Goal: Information Seeking & Learning: Check status

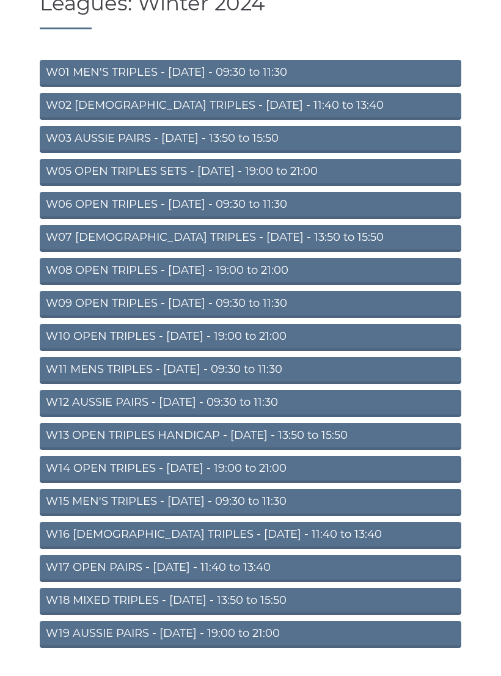
scroll to position [133, 0]
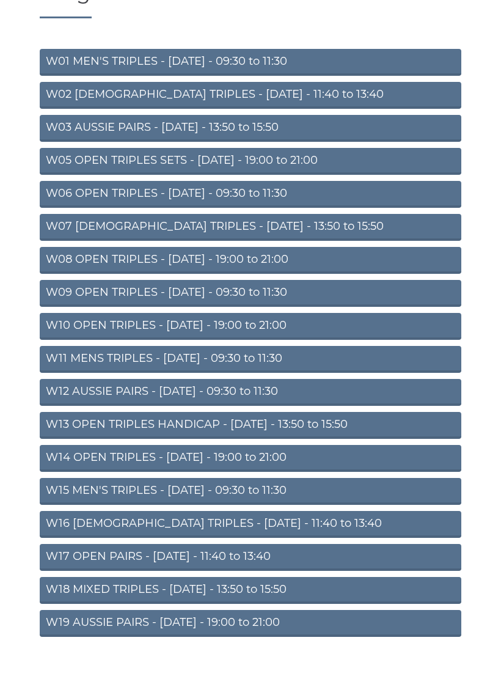
click at [307, 290] on link "W09 OPEN TRIPLES - Wednesday - 09:30 to 11:30" at bounding box center [251, 293] width 422 height 27
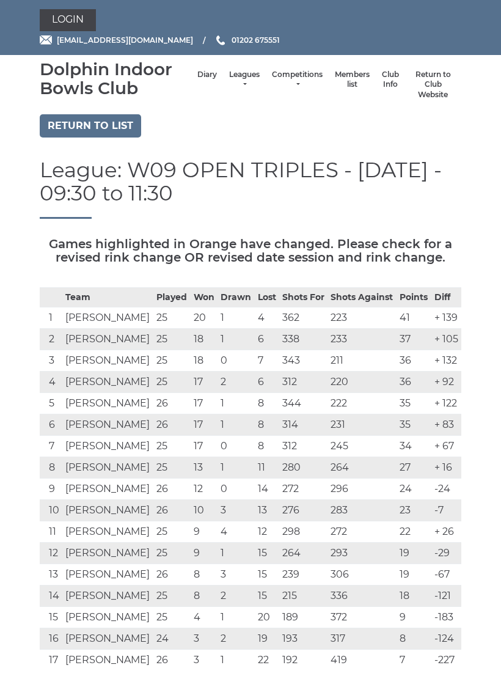
click at [237, 80] on link "Leagues" at bounding box center [244, 80] width 31 height 20
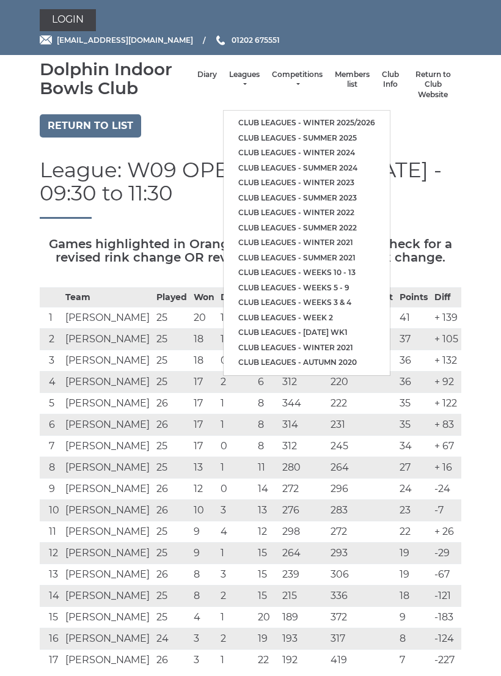
click at [333, 120] on link "Club leagues - Winter 2025/2026" at bounding box center [307, 123] width 166 height 15
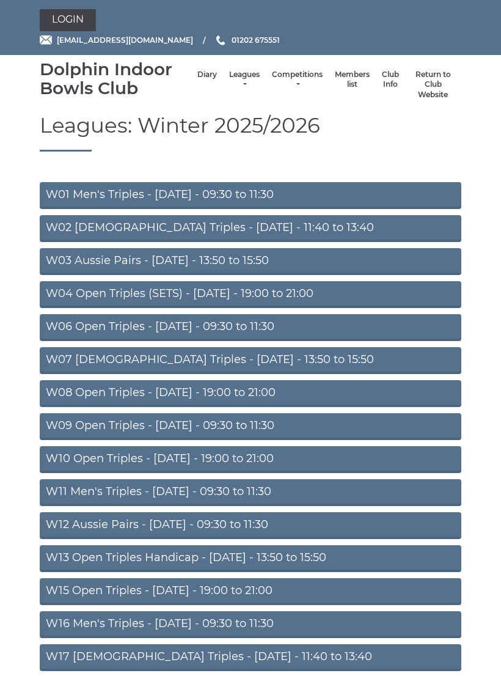
click at [312, 425] on link "W09 Open Triples - Wednesday - 09:30 to 11:30" at bounding box center [251, 426] width 422 height 27
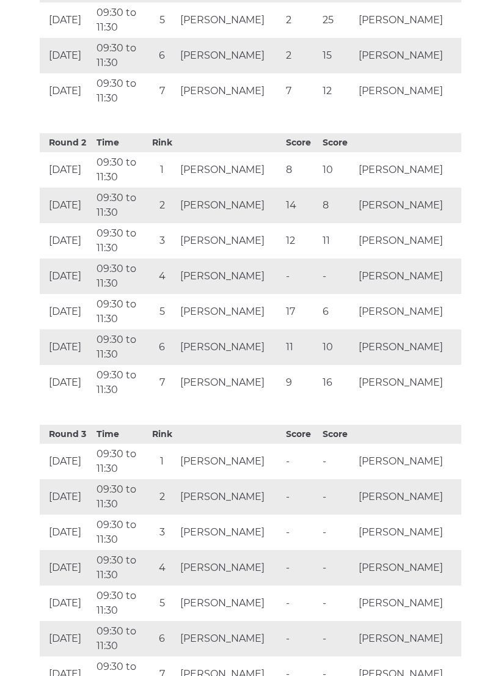
scroll to position [883, 0]
